Goal: Task Accomplishment & Management: Manage account settings

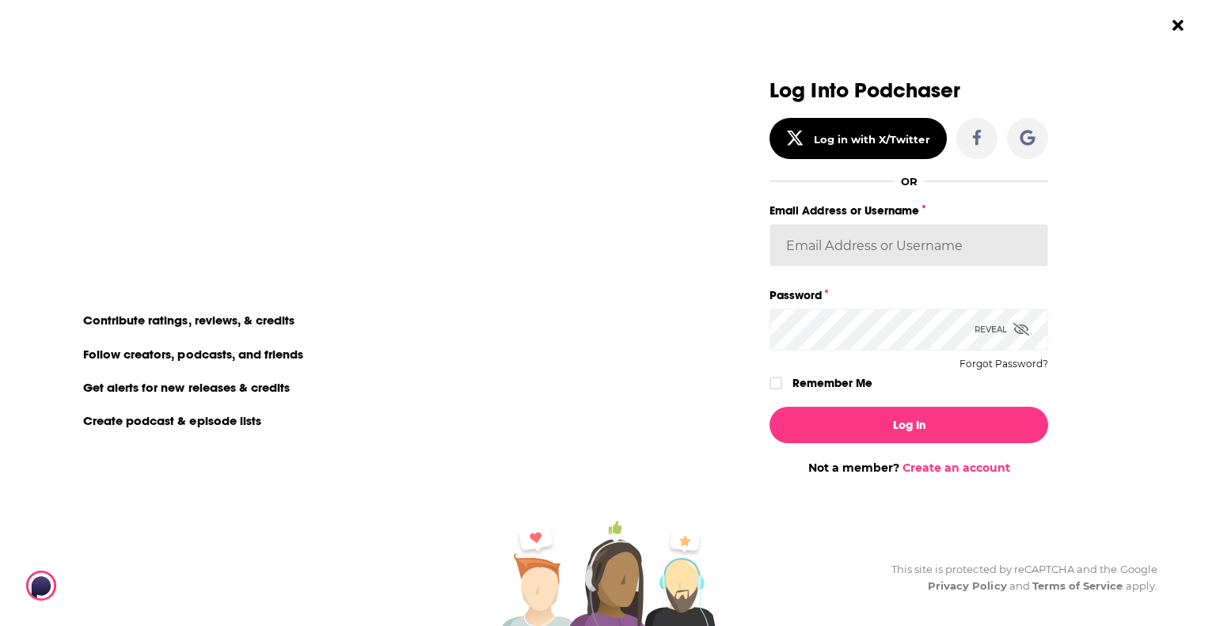
click at [855, 244] on input "Email Address or Username" at bounding box center [909, 245] width 279 height 43
click at [943, 247] on input "[EMAIL_ADDRESS][DOMAIN_NAME]" at bounding box center [909, 245] width 279 height 43
click at [770, 407] on button "Log In" at bounding box center [909, 425] width 279 height 36
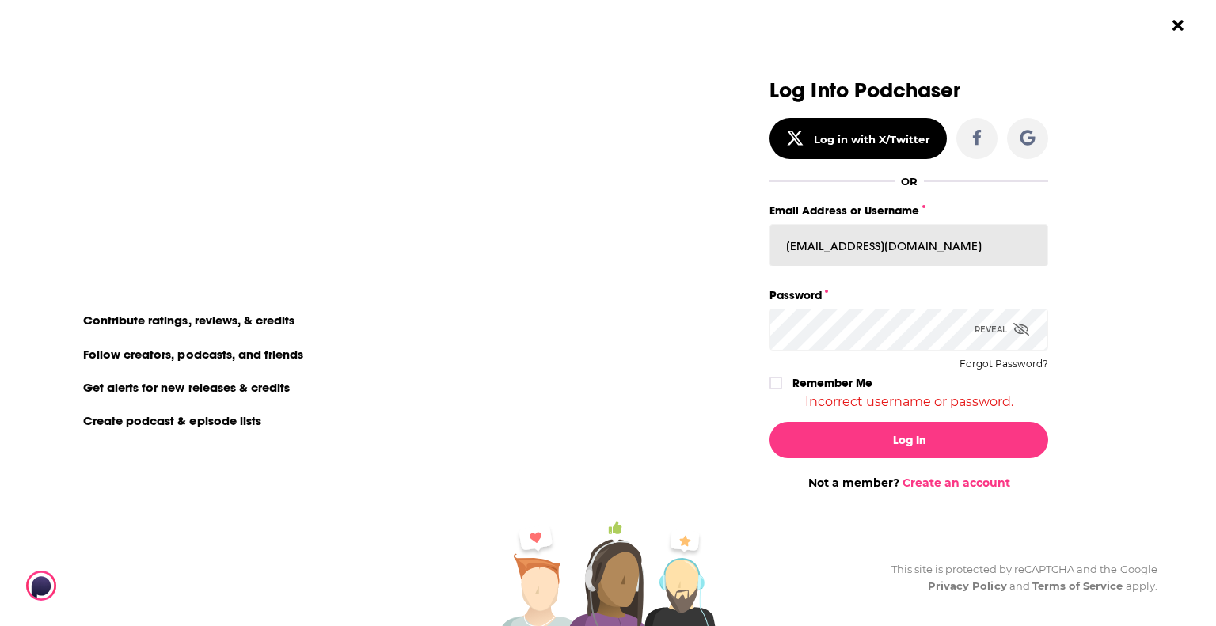
drag, startPoint x: 953, startPoint y: 248, endPoint x: 448, endPoint y: 242, distance: 504.5
click at [447, 245] on div "Log in or create an account to make the most of [PERSON_NAME]'s awesome feature…" at bounding box center [608, 313] width 1216 height 626
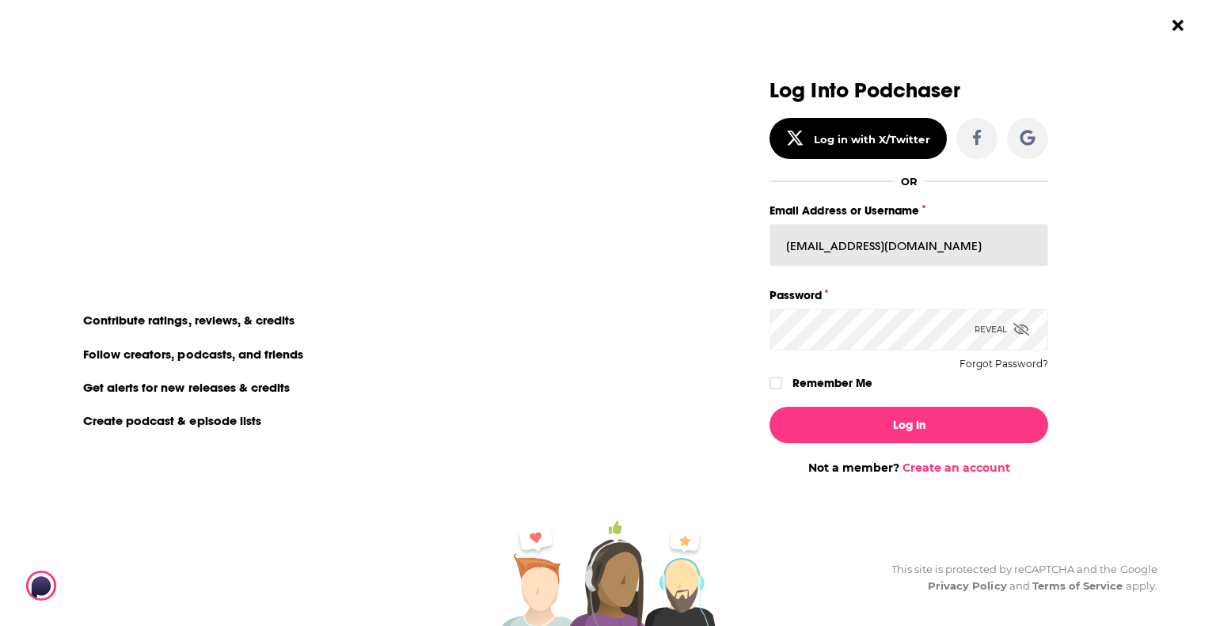
click at [770, 407] on button "Log In" at bounding box center [909, 425] width 279 height 36
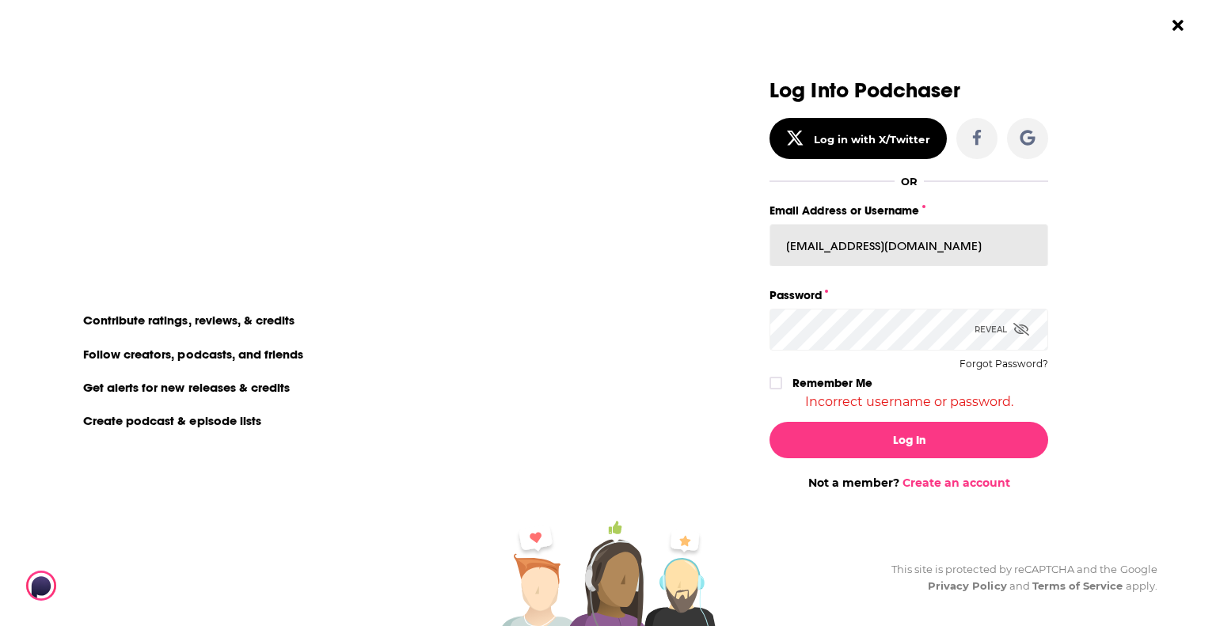
drag, startPoint x: 1007, startPoint y: 249, endPoint x: 428, endPoint y: 225, distance: 579.4
click at [428, 225] on div "Log in or create an account to make the most of [PERSON_NAME]'s awesome feature…" at bounding box center [608, 313] width 1216 height 626
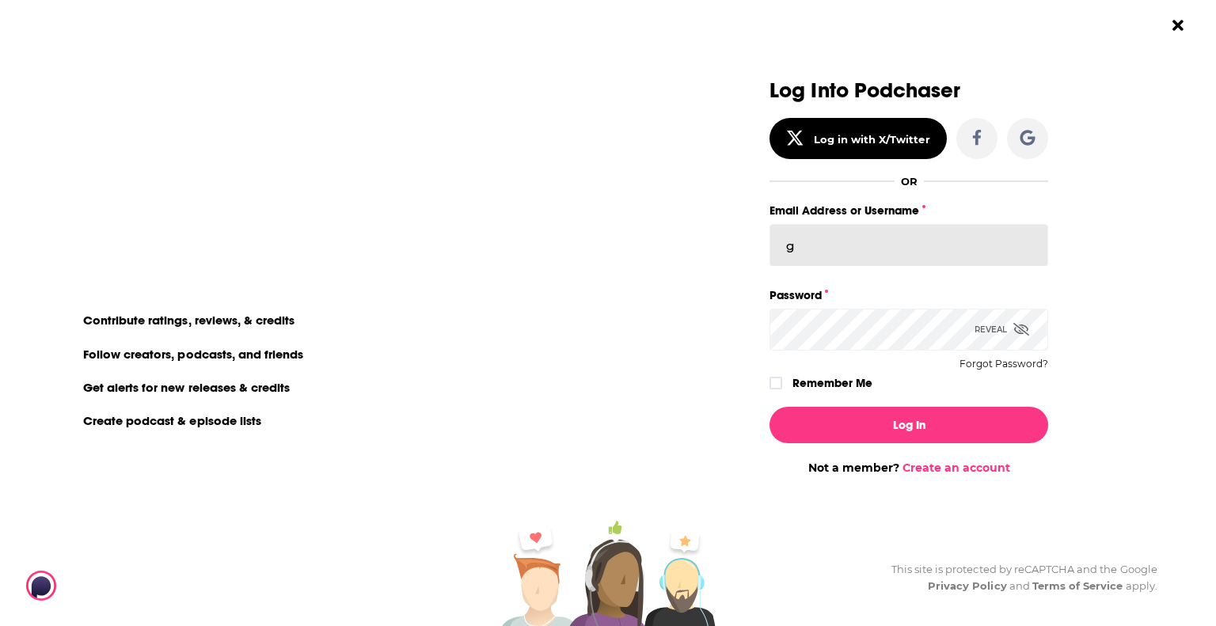
type input "[EMAIL_ADDRESS][DOMAIN_NAME]"
click at [573, 326] on div "Log in or create an account to make the most of [PERSON_NAME]'s awesome feature…" at bounding box center [608, 313] width 1216 height 626
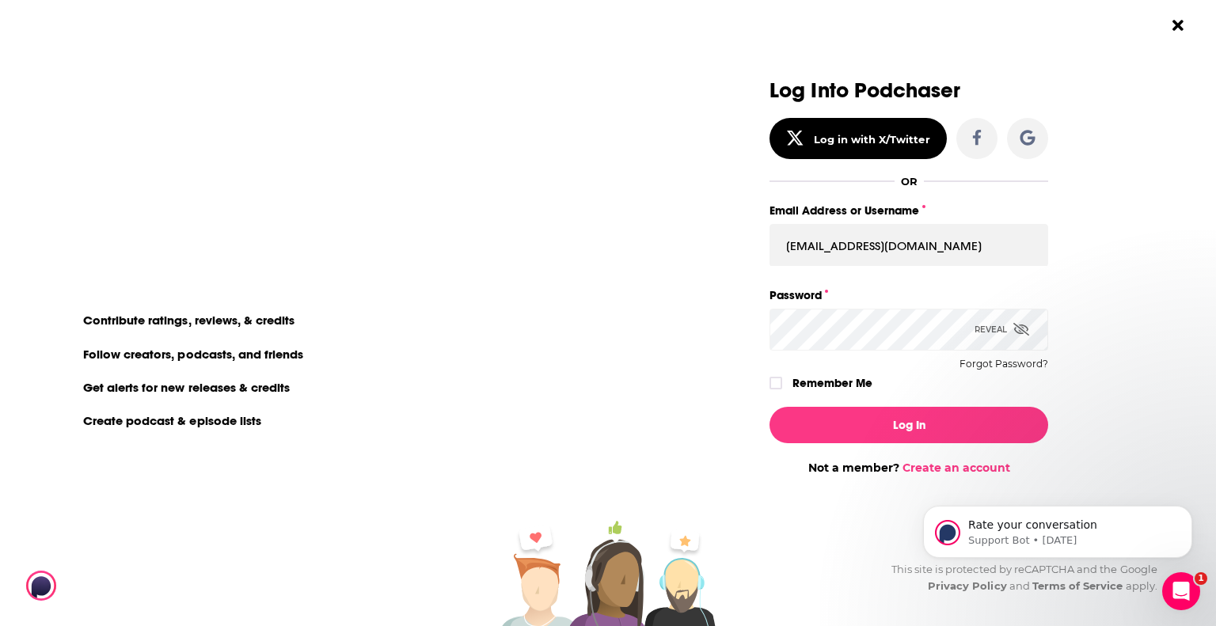
click at [770, 407] on button "Log In" at bounding box center [909, 425] width 279 height 36
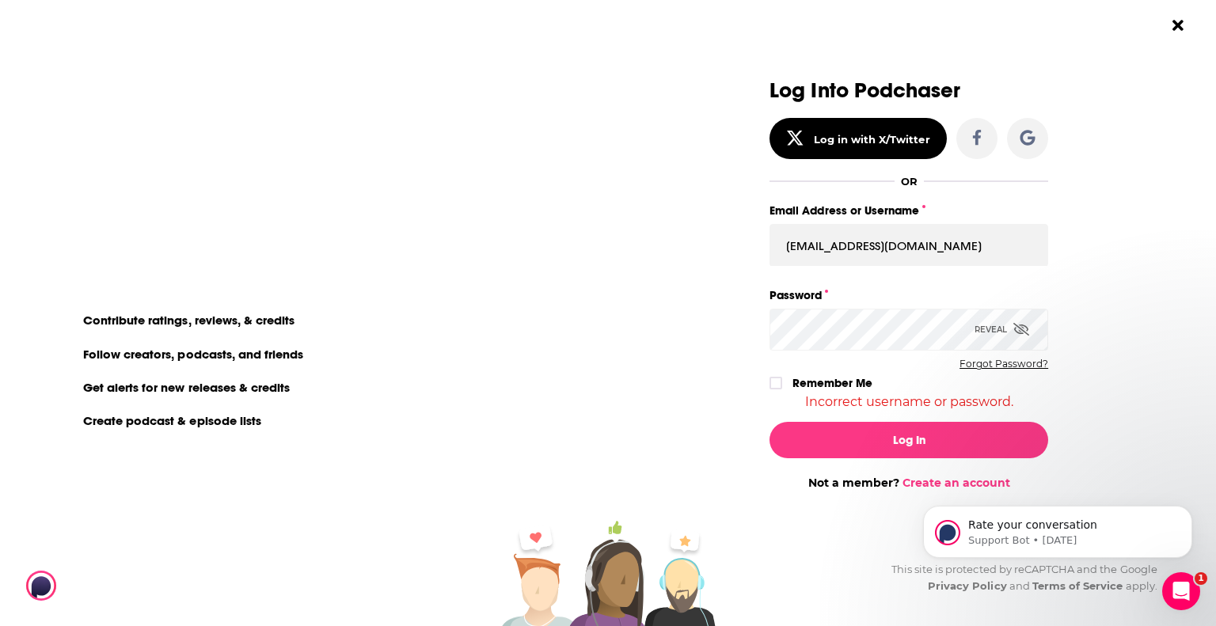
click at [982, 360] on button "Forgot Password?" at bounding box center [1004, 364] width 89 height 11
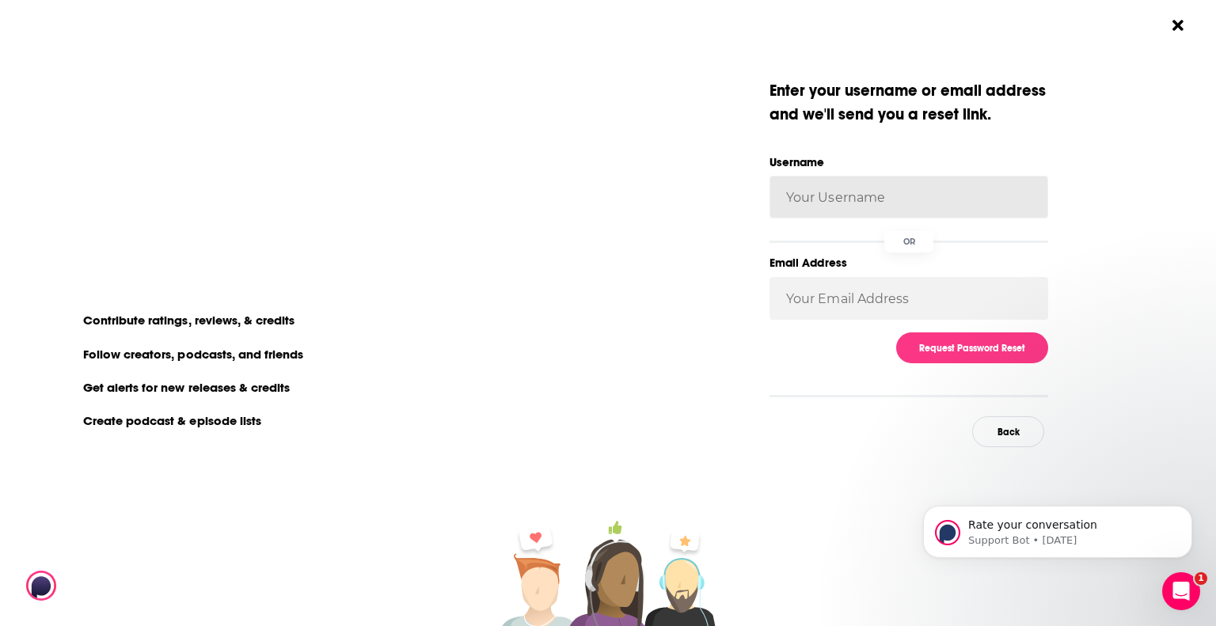
click at [804, 197] on input "Username" at bounding box center [909, 197] width 279 height 43
type input "giovannarama"
drag, startPoint x: 887, startPoint y: 202, endPoint x: 674, endPoint y: 204, distance: 213.0
click at [491, 204] on div "Enter your username or email address and we ' ll send you a reset link. Usernam…" at bounding box center [351, 263] width 279 height 368
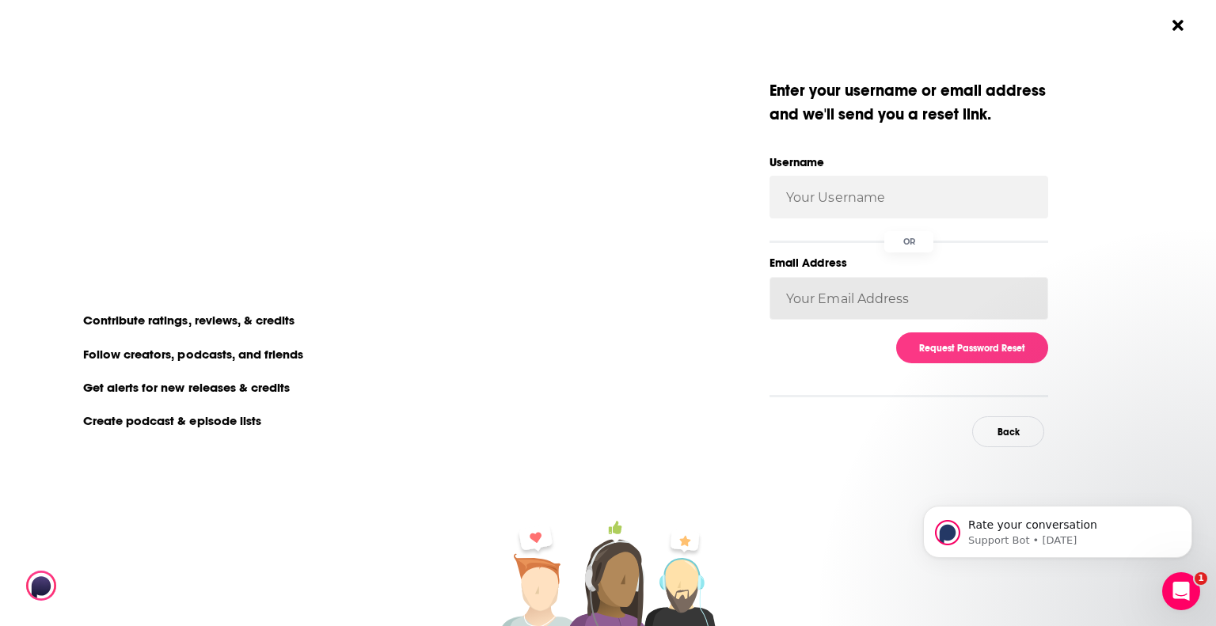
click at [823, 294] on input "Email Address" at bounding box center [909, 298] width 279 height 43
type input "[EMAIL_ADDRESS][DOMAIN_NAME]"
click at [994, 341] on button "Request Password Reset" at bounding box center [972, 348] width 152 height 31
